Goal: Transaction & Acquisition: Purchase product/service

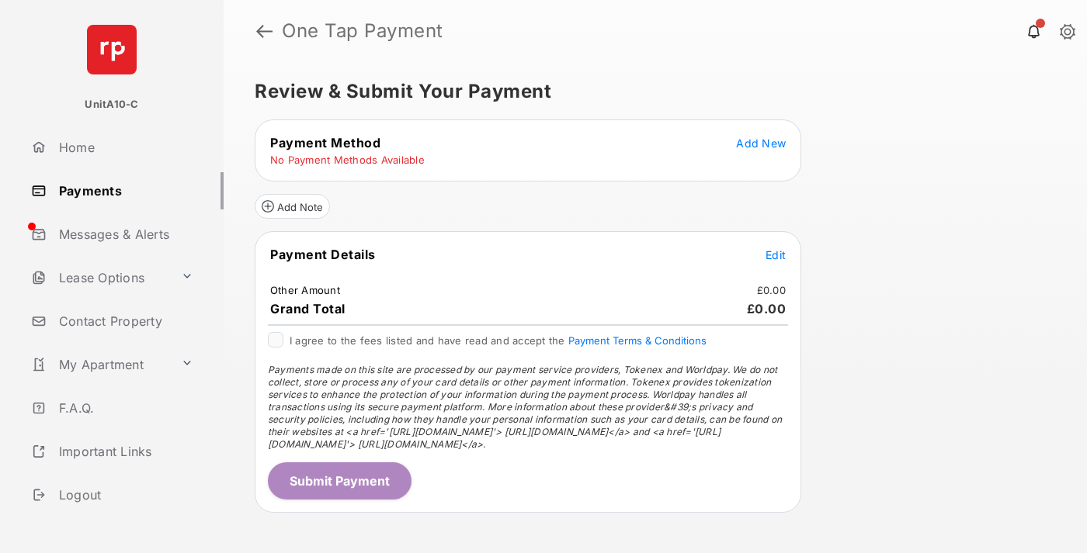
click at [761, 143] on span "Add New" at bounding box center [761, 143] width 50 height 13
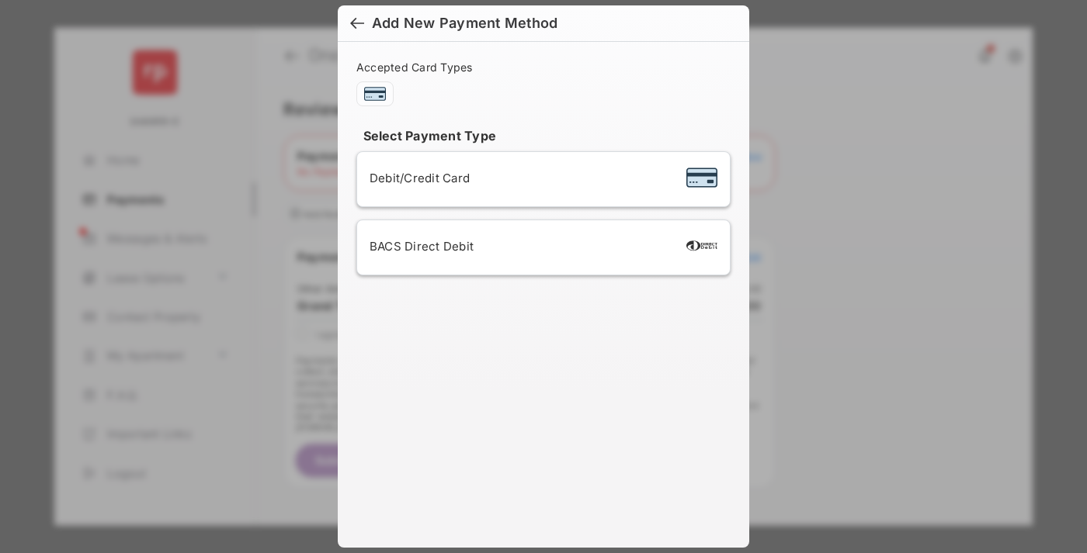
click at [415, 178] on span "Debit/Credit Card" at bounding box center [419, 178] width 100 height 15
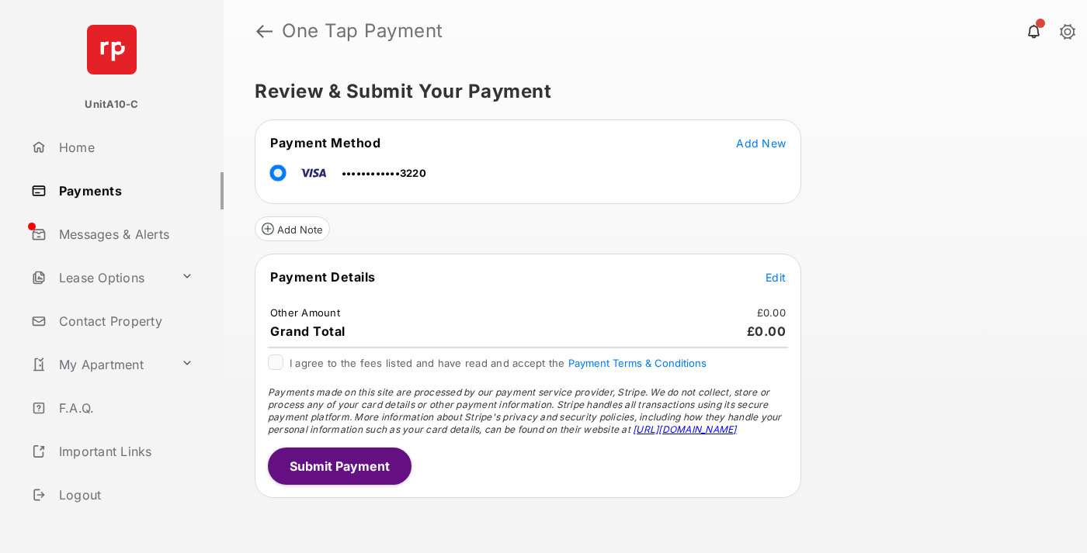
click at [775, 277] on span "Edit" at bounding box center [775, 277] width 20 height 13
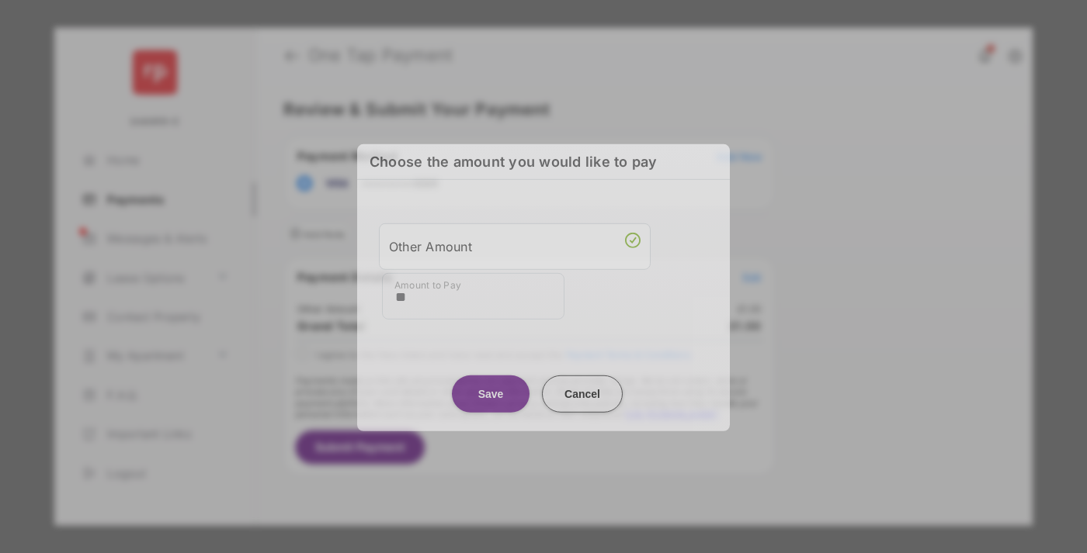
type input "**"
click at [490, 393] on button "Save" at bounding box center [491, 393] width 78 height 37
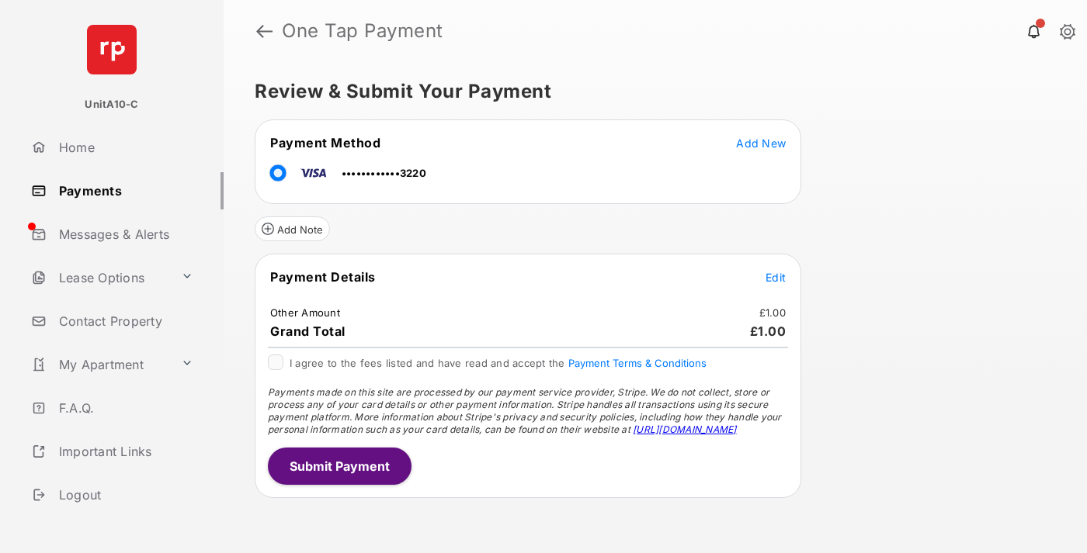
click at [338, 466] on button "Submit Payment" at bounding box center [340, 466] width 144 height 37
